Goal: Task Accomplishment & Management: Use online tool/utility

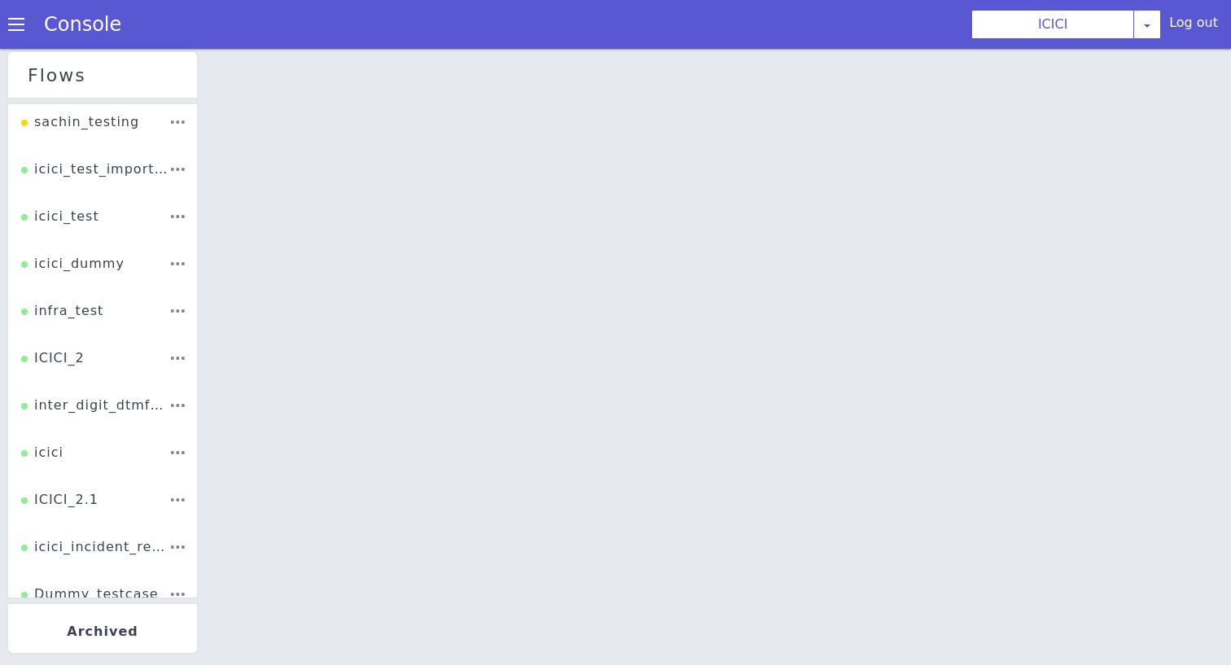
click at [90, 326] on li "ICICI_2" at bounding box center [108, 288] width 194 height 75
click at [76, 300] on div "ICICI_2" at bounding box center [57, 281] width 67 height 40
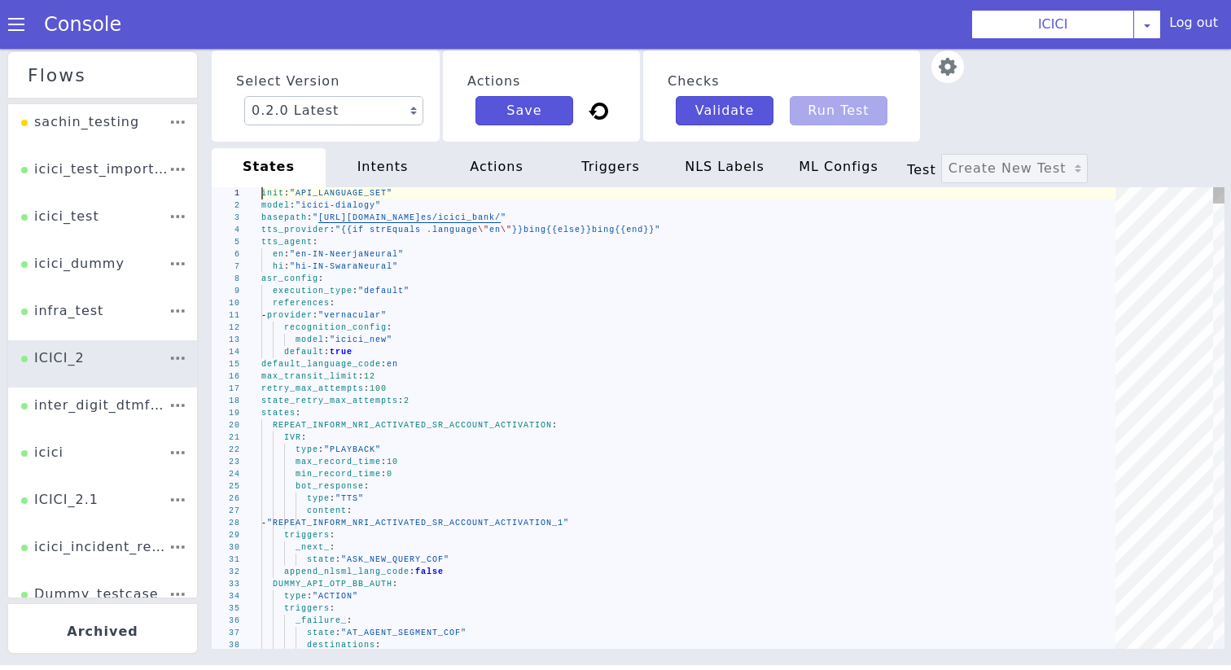
type textarea "IVR: type: "PLAYBACK" max_record_time: 10 min_record_time: 0 bot_response: type…"
click at [581, 444] on div "type : "PLAYBACK"" at bounding box center [642, 476] width 770 height 416
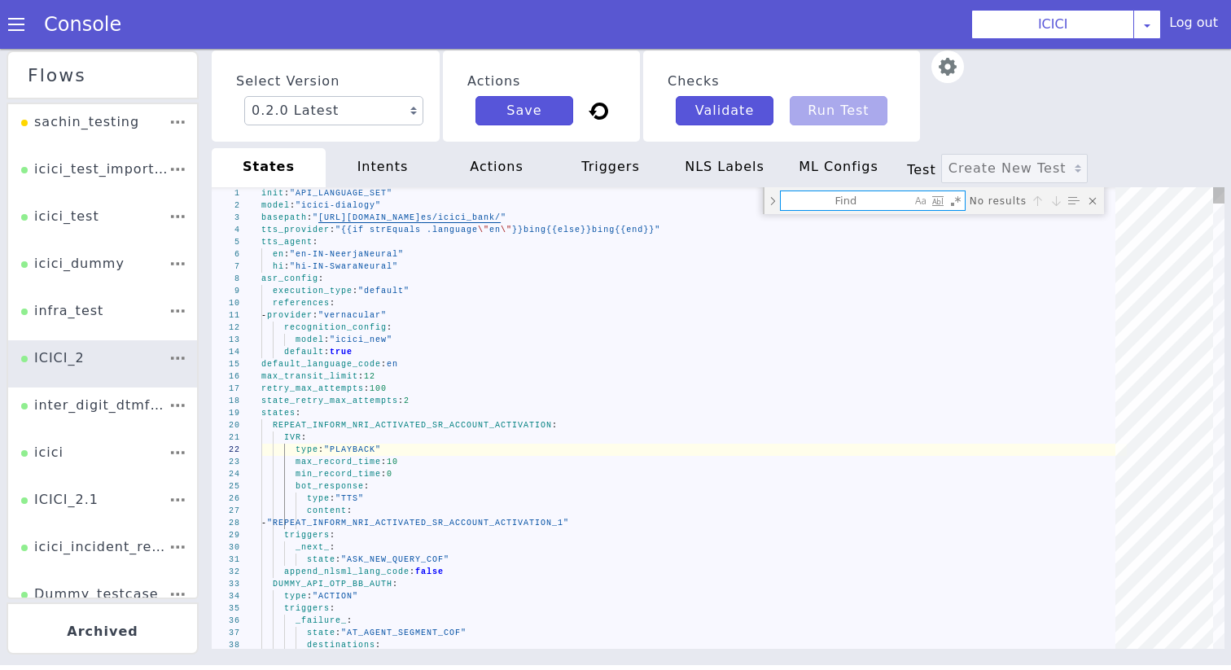
type textarea "s"
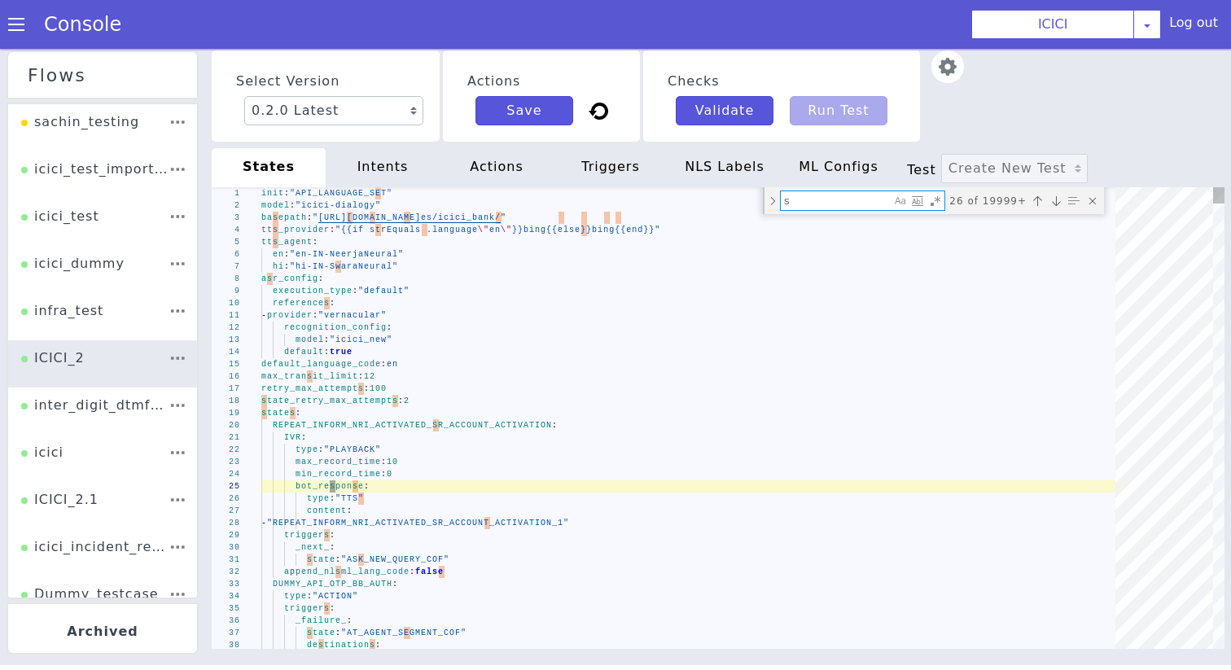
type textarea "then: "CONFIRM_QUERY_COF" set_metadata: intent: "imobile" - when: "{{and (strEq…"
type textarea "sa"
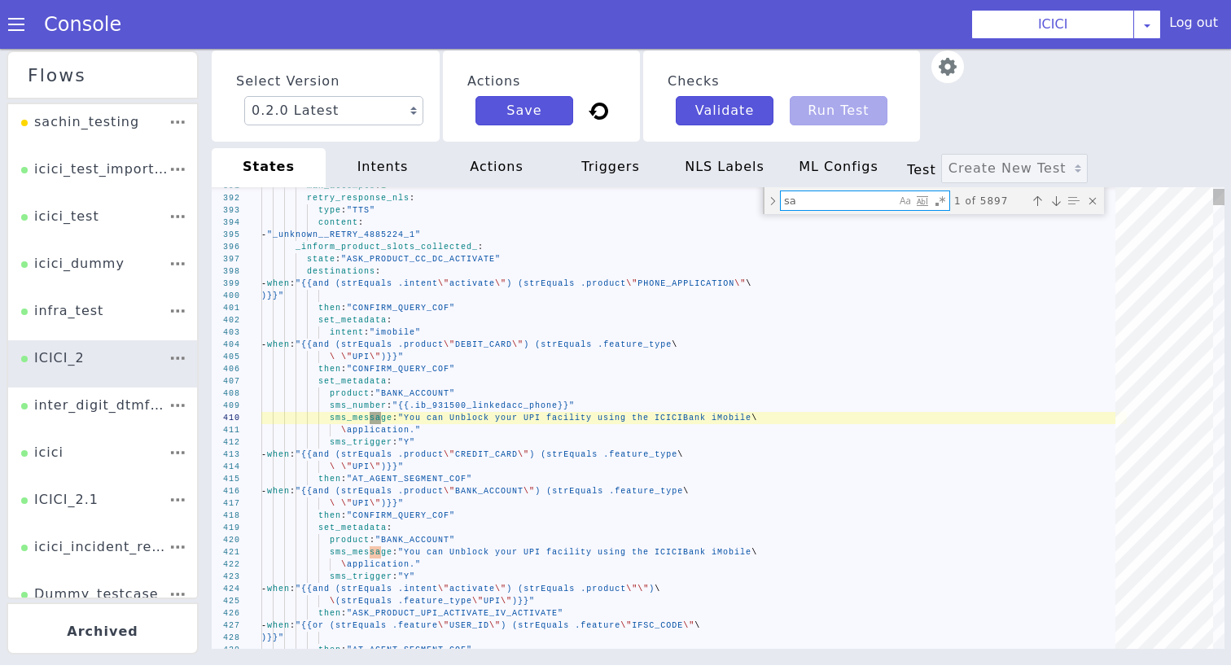
type textarea "f_Confirm: "No" f_SRLevel: "Customer" sms_number: "{{.ib_931500_linkedacc_phone…"
type textarea "[PERSON_NAME]"
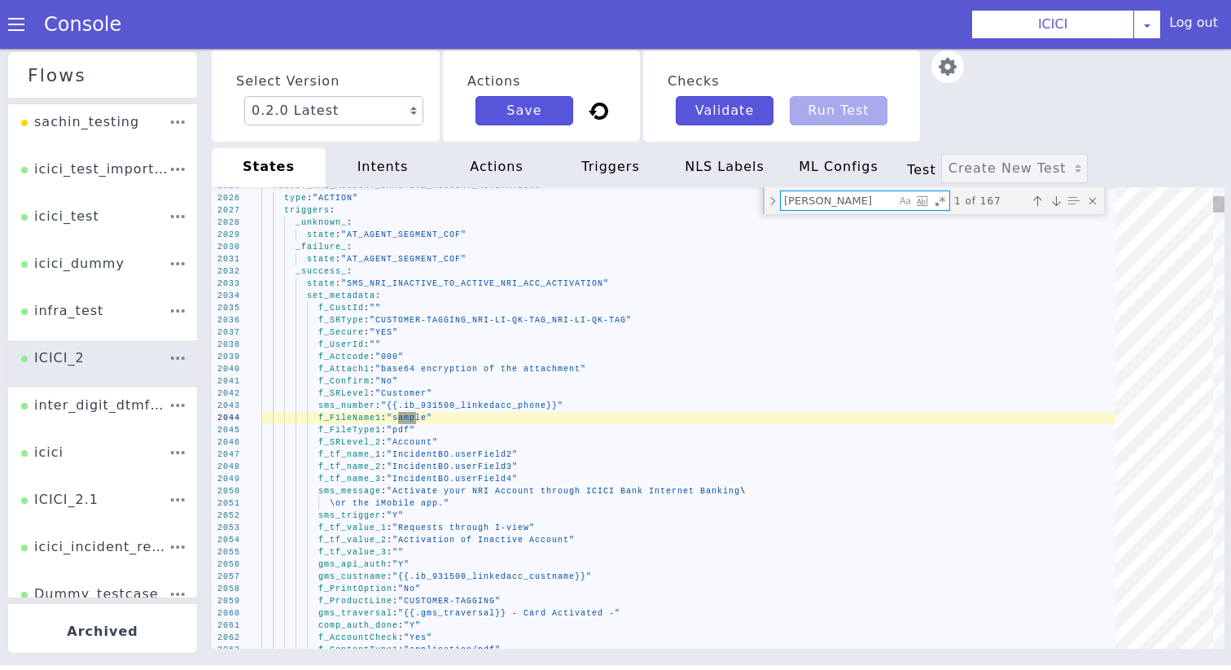
type textarea "whatsapp_check: "yes" sam_testing: "yes" _unknown_: state: "AT_AGENT_SEGMENT_CO…"
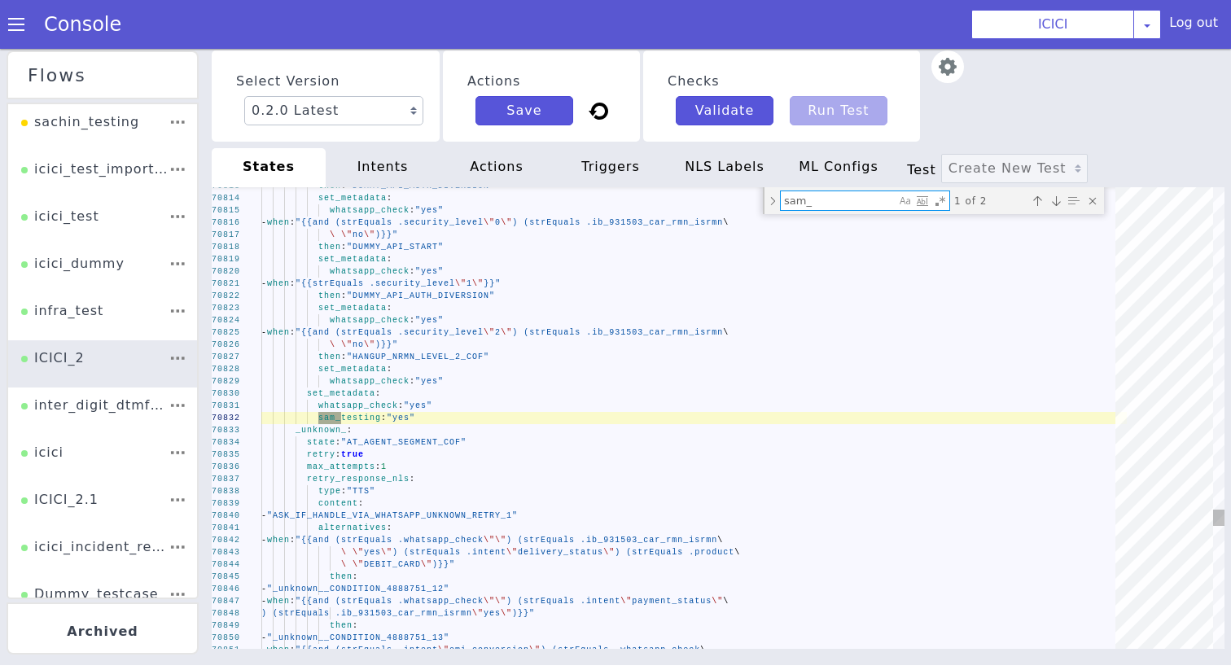
type textarea "sam_t"
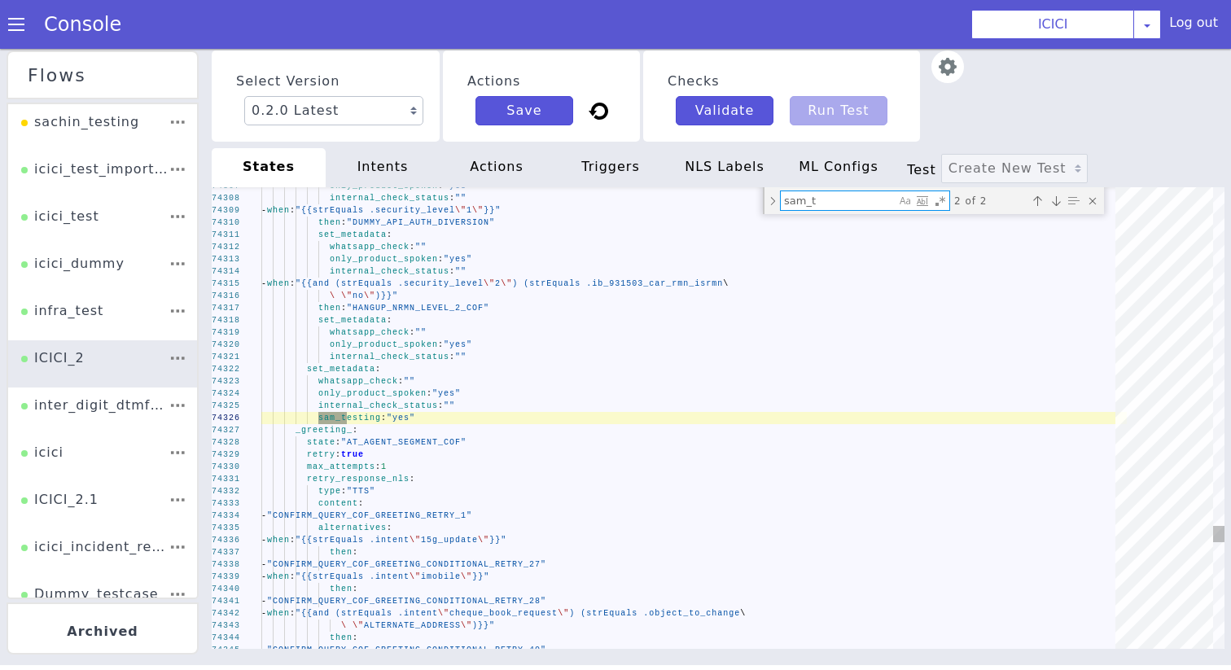
type textarea "whatsapp_check: "yes" sam_testing: "yes" _unknown_: state: "AT_AGENT_SEGMENT_CO…"
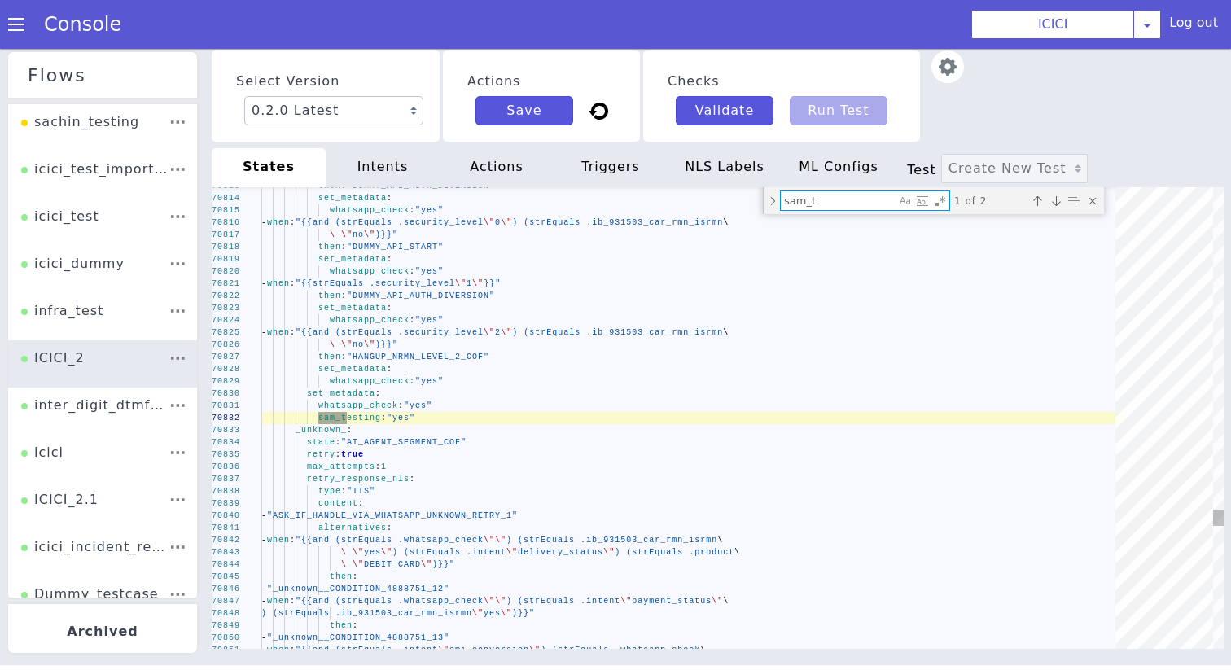
type textarea "sam_t"
click at [1015, 665] on div "Close (Escape)" at bounding box center [1004, 676] width 23 height 23
